Goal: Task Accomplishment & Management: Complete application form

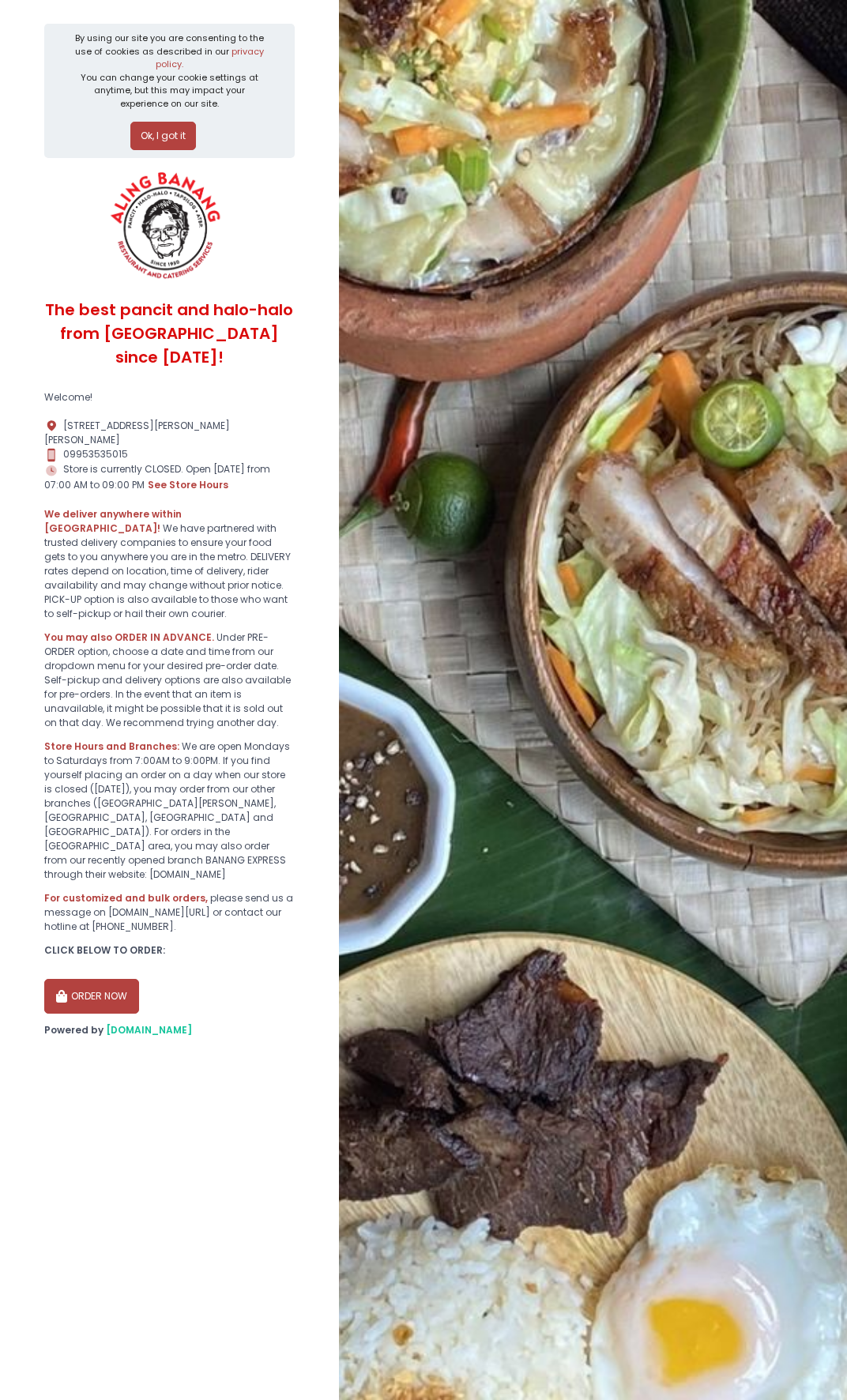
click at [163, 132] on button "Ok, I got it" at bounding box center [163, 136] width 66 height 28
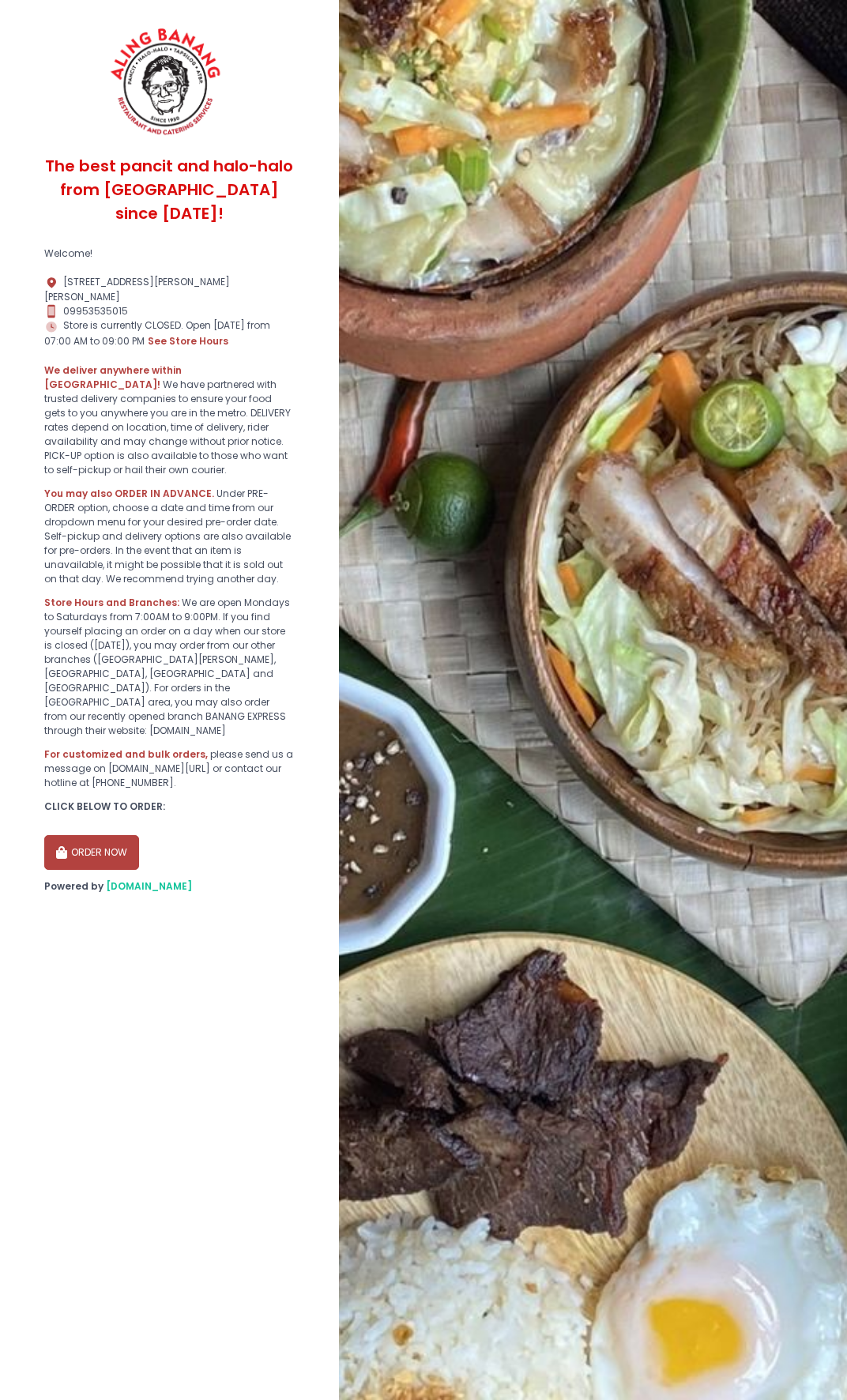
click at [109, 835] on button "ORDER NOW" at bounding box center [91, 852] width 95 height 35
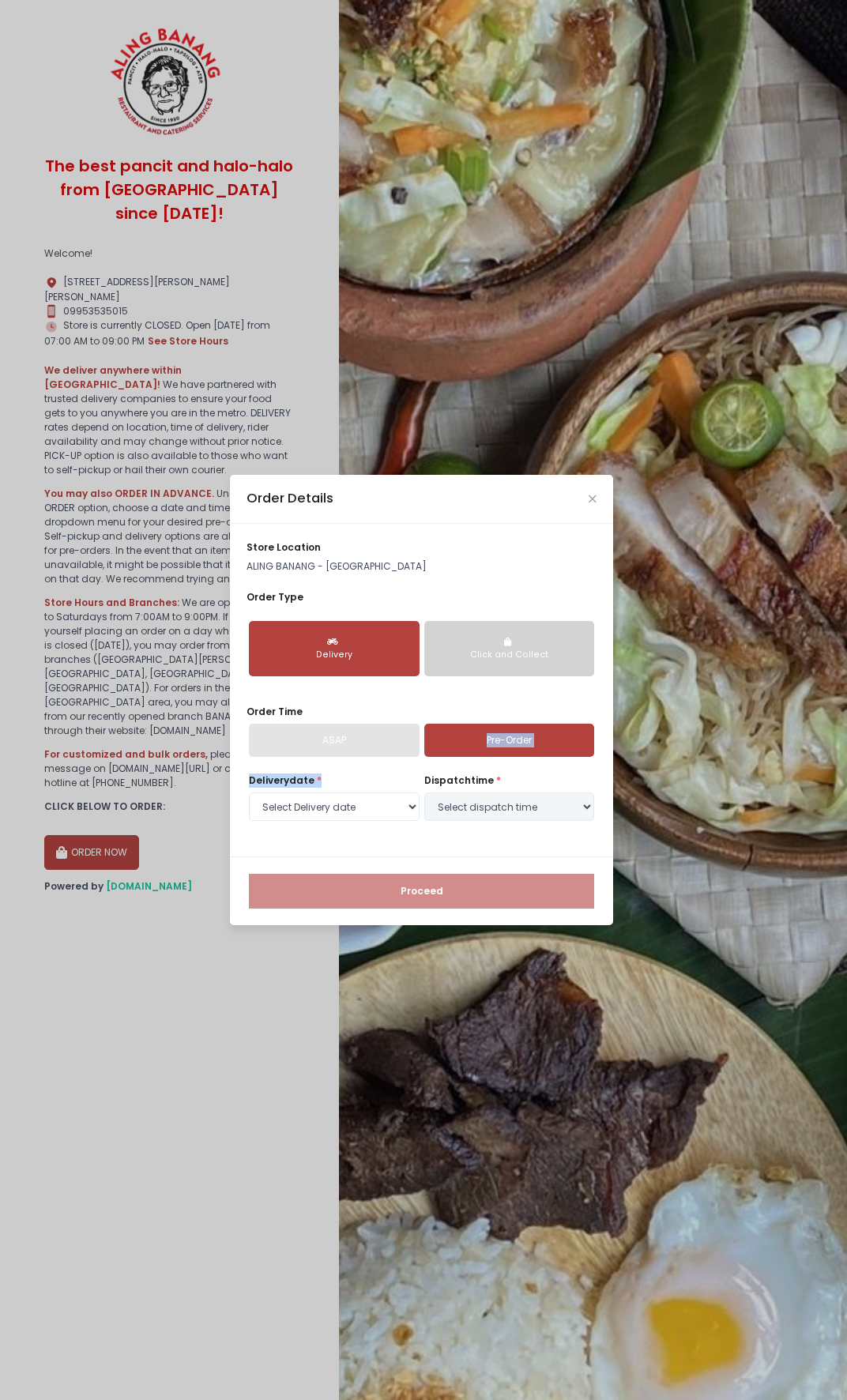
drag, startPoint x: 383, startPoint y: 744, endPoint x: 410, endPoint y: 766, distance: 34.8
click at [410, 766] on div "store location ALING [GEOGRAPHIC_DATA] - [GEOGRAPHIC_DATA] Order Type Delivery …" at bounding box center [422, 690] width 384 height 332
drag, startPoint x: 410, startPoint y: 766, endPoint x: 509, endPoint y: 731, distance: 105.0
click at [509, 731] on link "Pre-Order" at bounding box center [510, 740] width 171 height 33
click at [571, 741] on link "Pre-Order" at bounding box center [510, 740] width 171 height 33
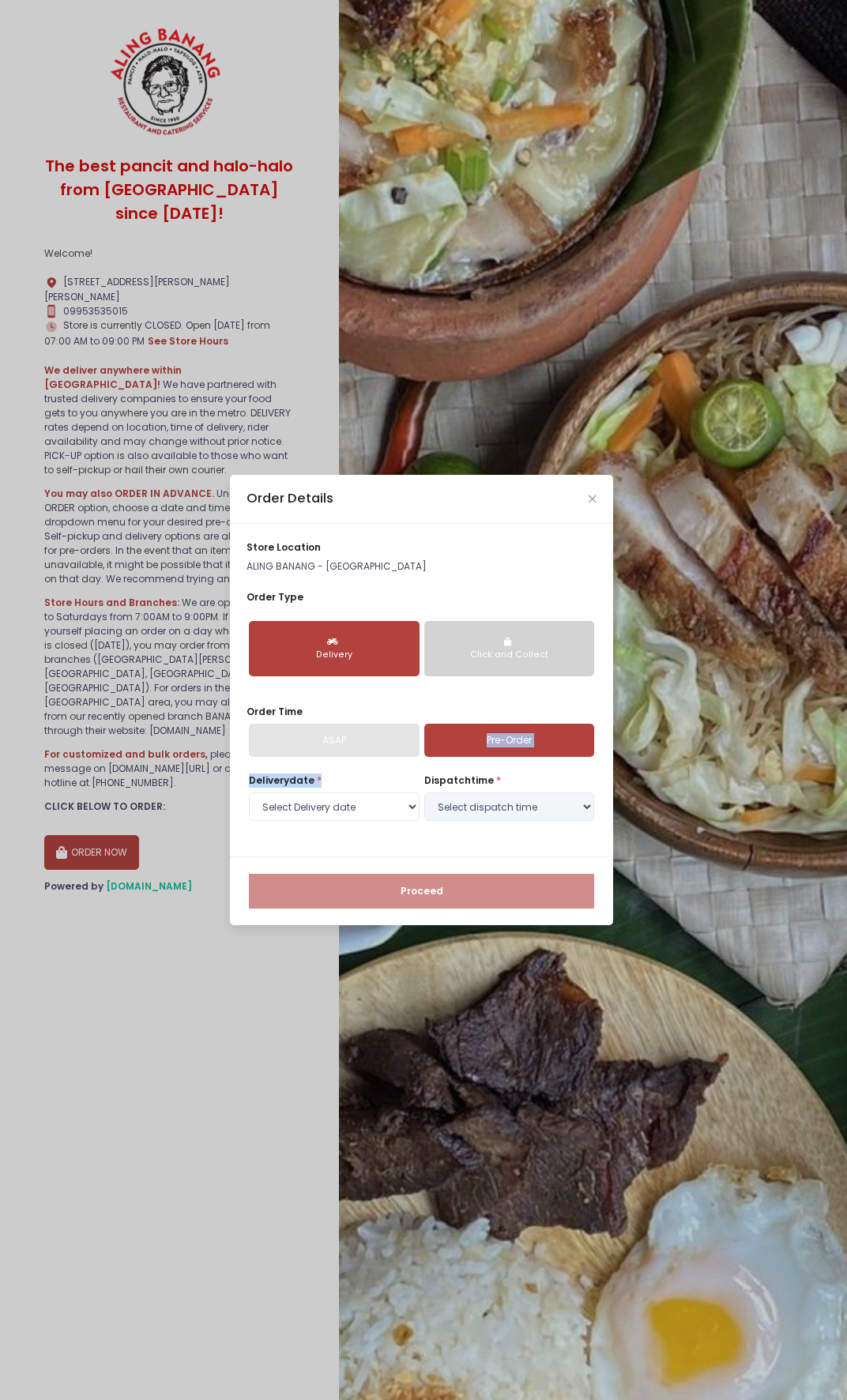
click at [467, 743] on link "Pre-Order" at bounding box center [510, 740] width 171 height 33
drag, startPoint x: 456, startPoint y: 492, endPoint x: 456, endPoint y: 501, distance: 9.0
click at [454, 502] on div "Order Details" at bounding box center [422, 499] width 384 height 49
click at [515, 739] on link "Pre-Order" at bounding box center [510, 740] width 171 height 33
click at [372, 807] on select "Select Delivery date [DATE] [DATE] [DATE] [DATE] [DATE] [DATE] [DATE]" at bounding box center [334, 806] width 171 height 28
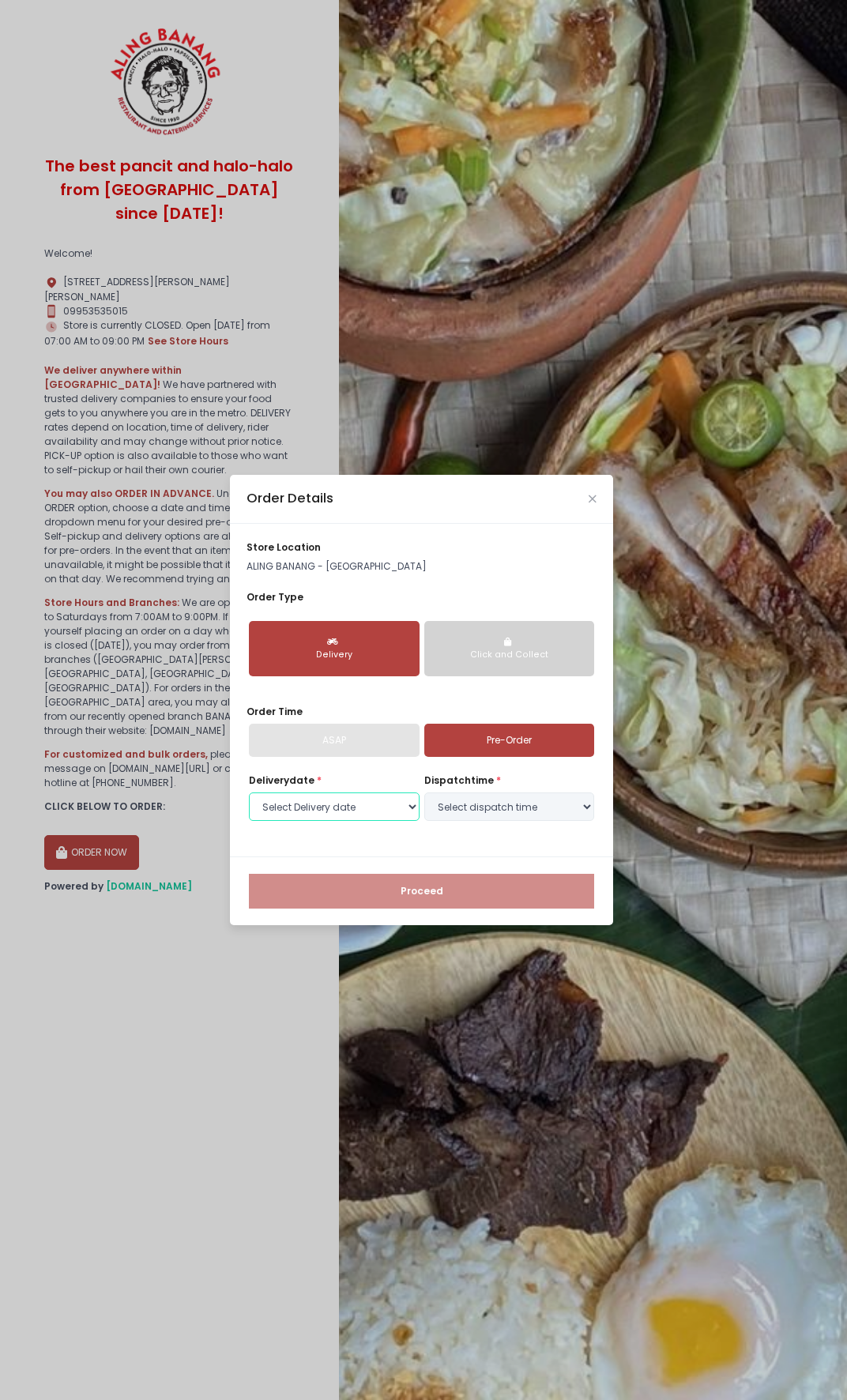
select select "[DATE]"
click at [249, 792] on select "Select Delivery date [DATE] [DATE] [DATE] [DATE] [DATE] [DATE] [DATE]" at bounding box center [334, 806] width 171 height 28
click at [506, 803] on select "Select dispatch time 07:00 AM - 07:30 AM 07:30 AM - 08:00 AM 08:00 AM - 08:30 A…" at bounding box center [510, 806] width 171 height 28
select select "20:30"
click at [424, 792] on select "Select dispatch time 07:00 AM - 07:30 AM 07:30 AM - 08:00 AM 08:00 AM - 08:30 A…" at bounding box center [510, 806] width 171 height 28
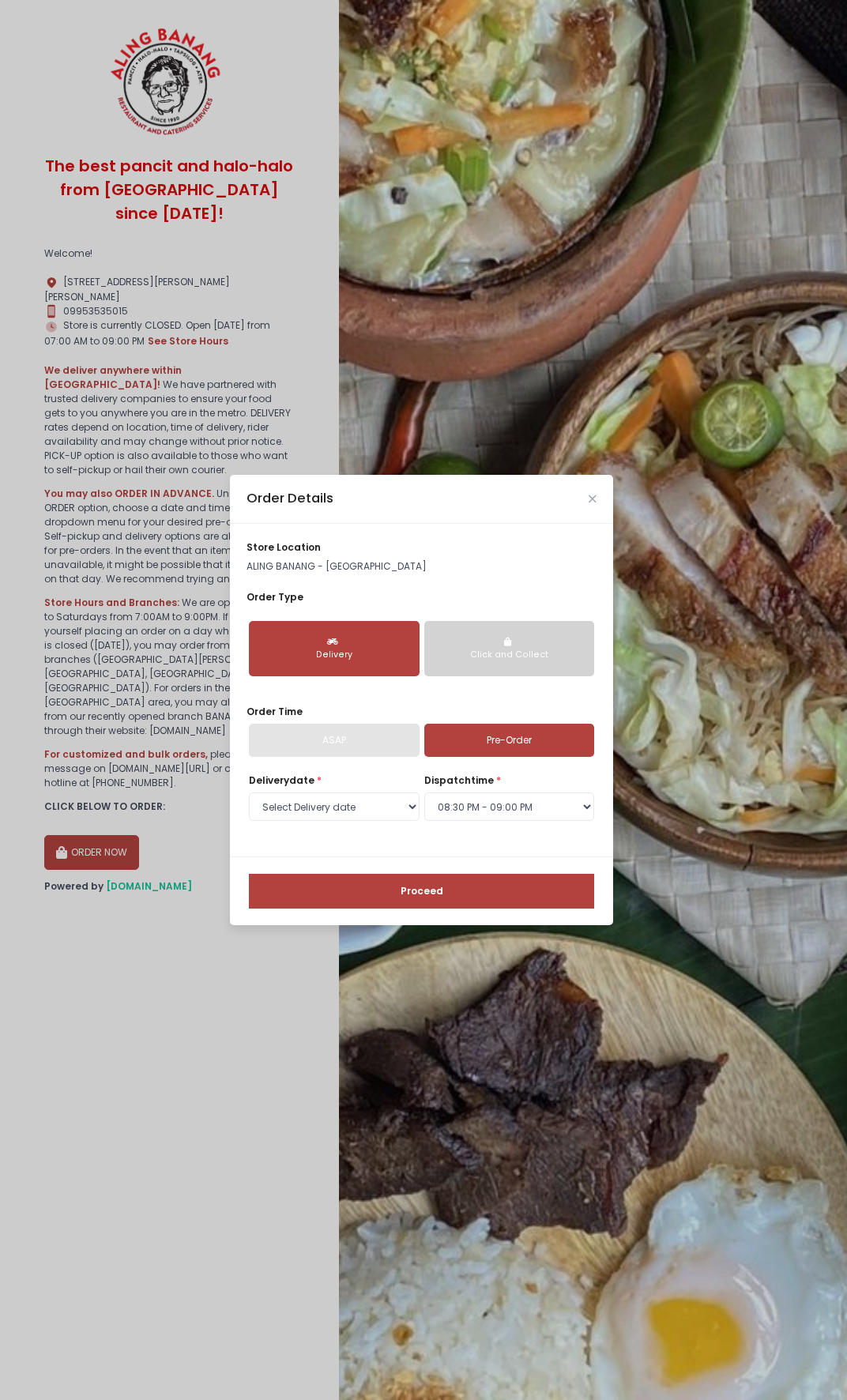
click at [483, 894] on button "Proceed" at bounding box center [421, 891] width 345 height 35
